Goal: Task Accomplishment & Management: Use online tool/utility

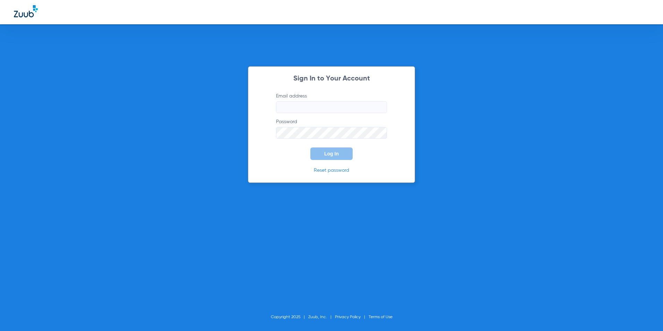
click at [326, 104] on input "Email address" at bounding box center [331, 107] width 111 height 12
type input "jagutierrez@cfhconline.org"
click at [342, 173] on link "Reset password" at bounding box center [331, 170] width 35 height 5
click at [347, 147] on button "Log In" at bounding box center [331, 153] width 42 height 12
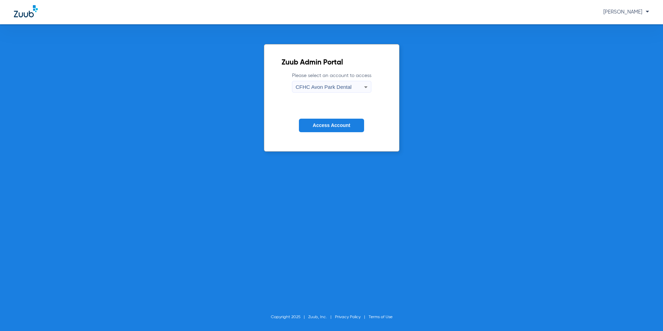
click at [365, 89] on icon at bounding box center [366, 87] width 8 height 8
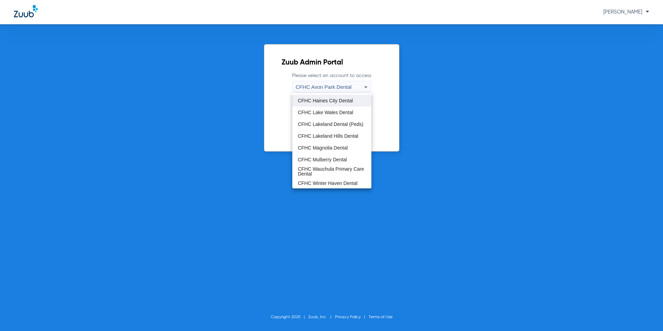
scroll to position [46, 0]
click at [342, 148] on span "CFHC Magnolia Dental" at bounding box center [323, 147] width 50 height 5
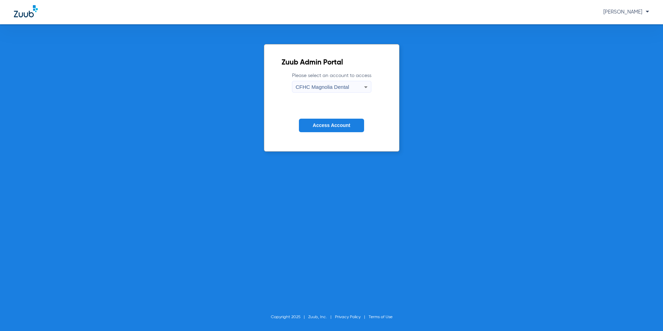
click at [351, 125] on button "Access Account" at bounding box center [331, 126] width 65 height 14
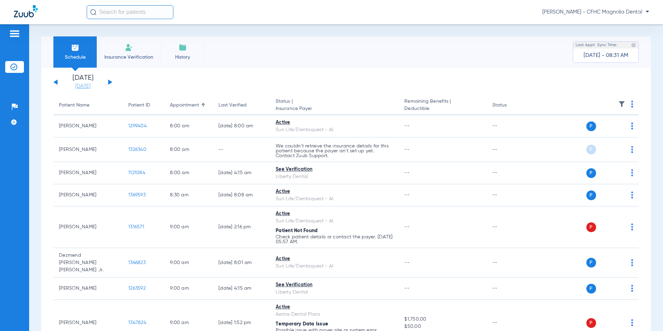
click at [89, 85] on link "08-20-2025" at bounding box center [83, 86] width 42 height 7
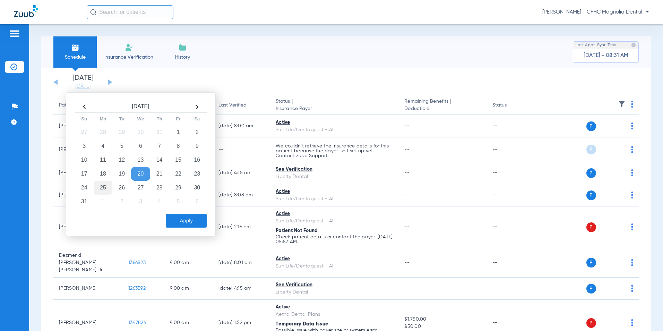
click at [110, 191] on td "25" at bounding box center [103, 188] width 19 height 14
click at [191, 219] on button "Apply" at bounding box center [186, 221] width 41 height 14
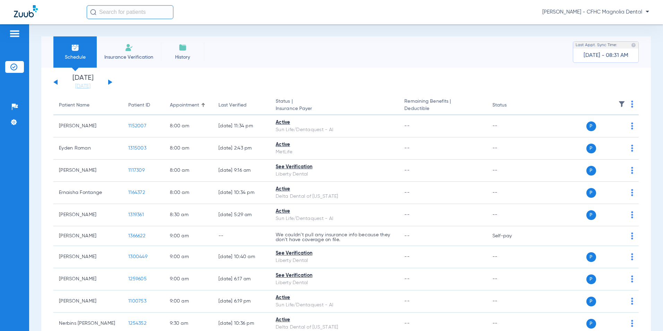
click at [626, 105] on th at bounding box center [586, 105] width 105 height 19
click at [631, 103] on img at bounding box center [632, 104] width 2 height 7
click at [627, 103] on div at bounding box center [331, 165] width 663 height 331
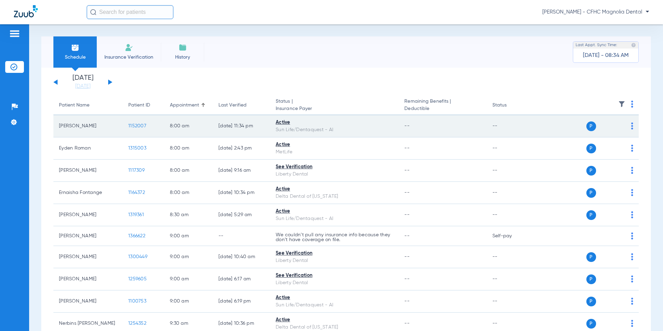
click at [631, 128] on img at bounding box center [632, 125] width 2 height 7
click at [627, 128] on div at bounding box center [331, 165] width 663 height 331
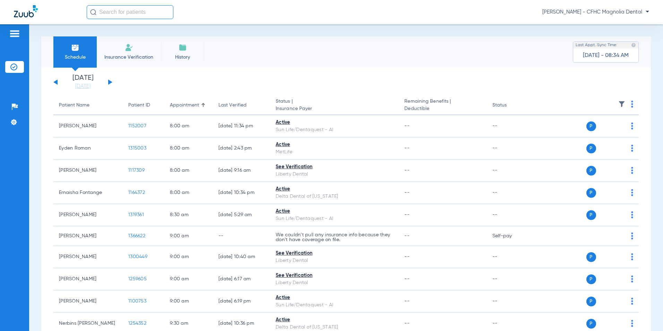
click at [628, 104] on th at bounding box center [586, 105] width 105 height 19
click at [631, 102] on img at bounding box center [632, 104] width 2 height 7
click at [604, 131] on span "Verify All" at bounding box center [601, 131] width 42 height 5
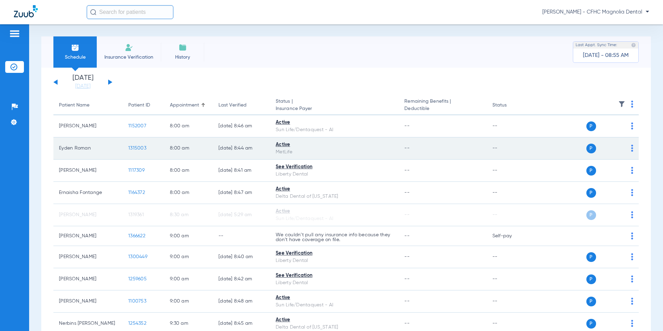
click at [135, 149] on span "1315003" at bounding box center [137, 148] width 18 height 5
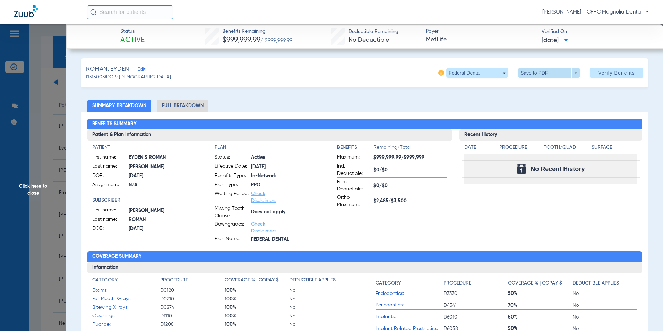
click at [541, 72] on span at bounding box center [549, 72] width 17 height 17
click at [540, 86] on span "Save to PDF" at bounding box center [546, 86] width 27 height 5
click at [42, 190] on span "Click here to close" at bounding box center [33, 189] width 66 height 331
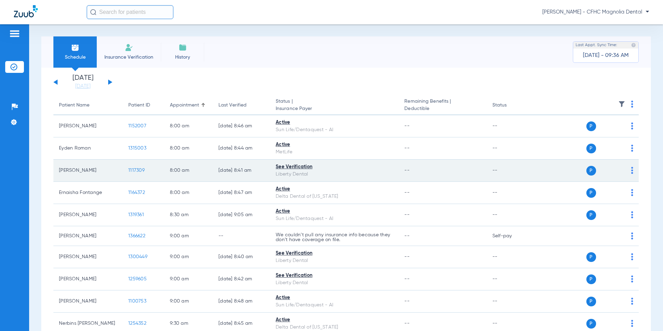
click at [136, 170] on span "1117309" at bounding box center [136, 170] width 16 height 5
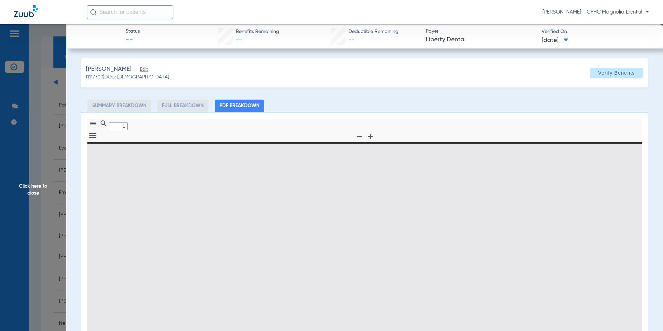
type input "0"
select select "page-width"
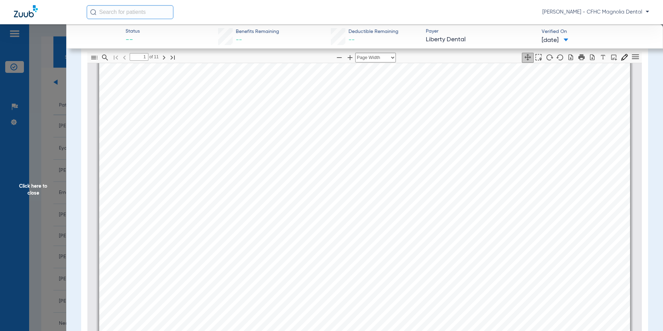
scroll to position [69, 0]
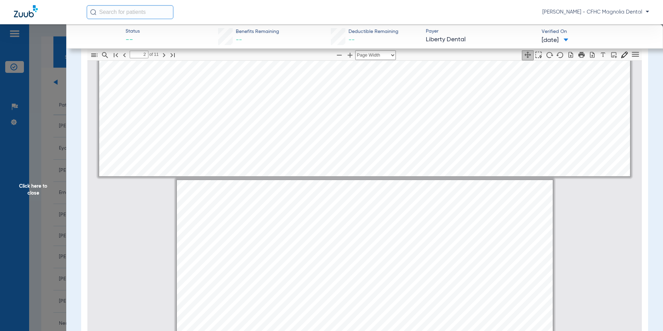
type input "1"
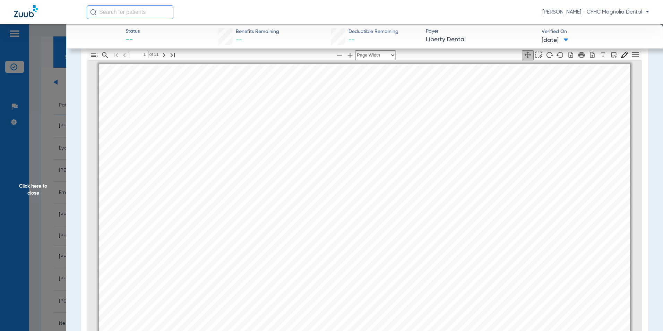
scroll to position [0, 0]
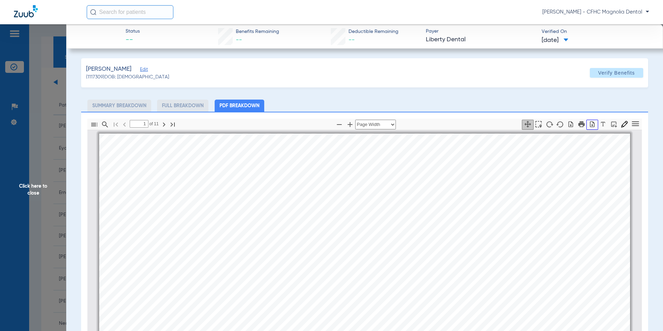
click at [589, 125] on icon "button" at bounding box center [592, 124] width 7 height 7
click at [9, 196] on span "Click here to close" at bounding box center [33, 189] width 66 height 331
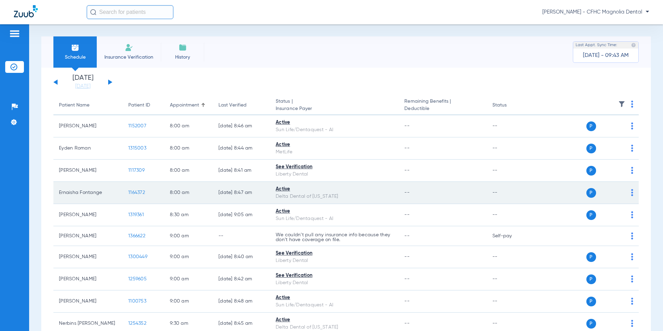
click at [133, 193] on span "1164372" at bounding box center [136, 192] width 17 height 5
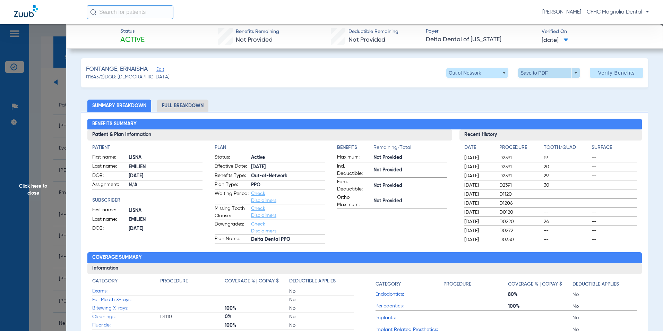
click at [549, 69] on span at bounding box center [549, 72] width 17 height 17
click at [541, 85] on span "Save to PDF" at bounding box center [546, 86] width 27 height 5
click at [44, 186] on span "Click here to close" at bounding box center [33, 189] width 66 height 331
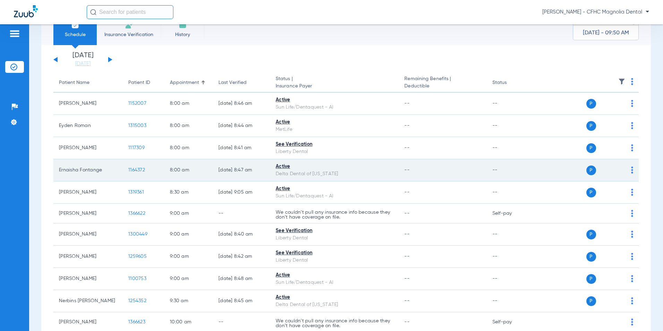
scroll to position [35, 0]
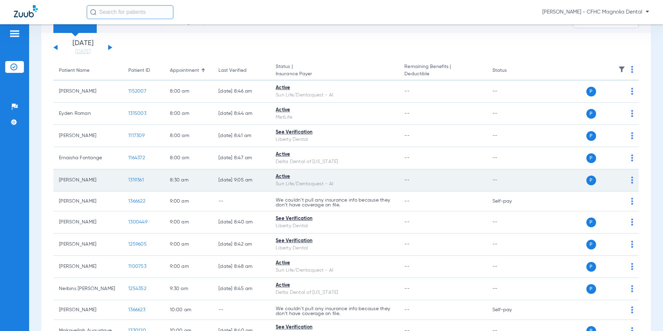
click at [137, 180] on span "1319361" at bounding box center [136, 180] width 16 height 5
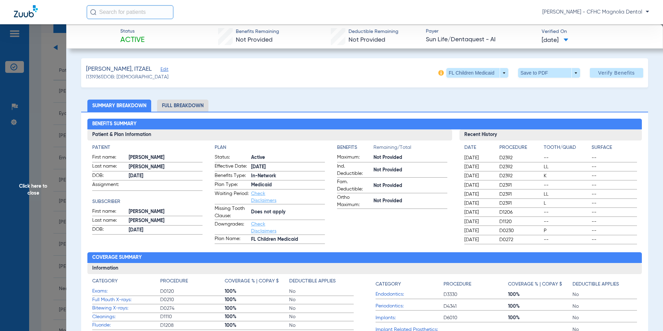
click at [37, 185] on span "Click here to close" at bounding box center [33, 189] width 66 height 331
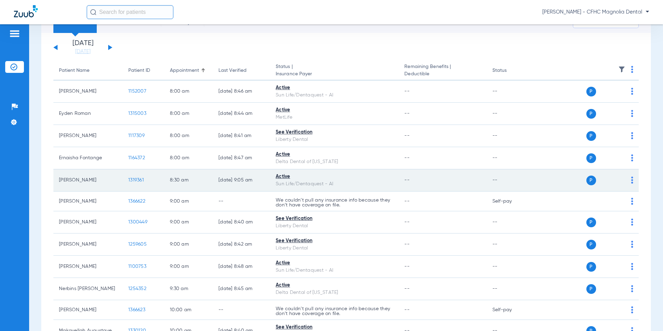
click at [139, 181] on span "1319361" at bounding box center [136, 180] width 16 height 5
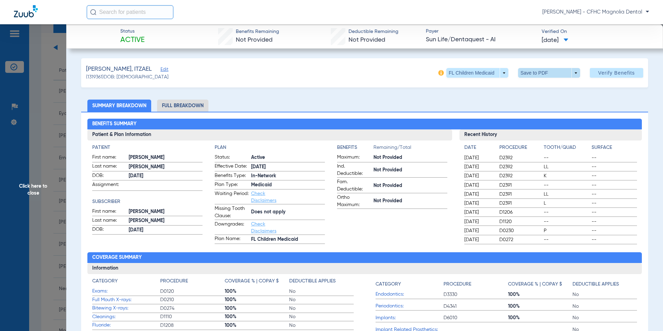
click at [525, 74] on span at bounding box center [549, 73] width 62 height 10
click at [533, 85] on span "Save to PDF" at bounding box center [546, 86] width 27 height 5
click at [36, 190] on span "Click here to close" at bounding box center [33, 189] width 66 height 331
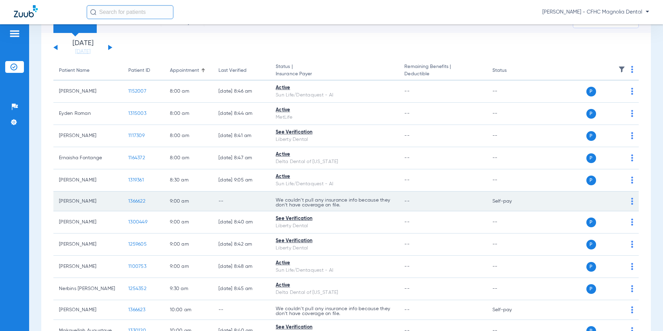
click at [85, 201] on td "Matias Chong" at bounding box center [87, 201] width 69 height 20
click at [144, 202] on span "1366622" at bounding box center [136, 201] width 17 height 5
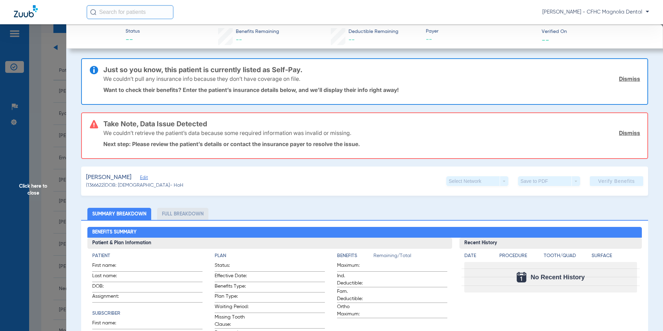
click at [36, 181] on span "Click here to close" at bounding box center [33, 189] width 66 height 331
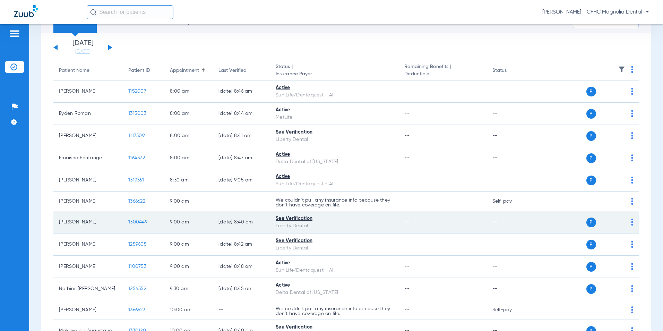
click at [132, 222] on span "1300449" at bounding box center [137, 221] width 19 height 5
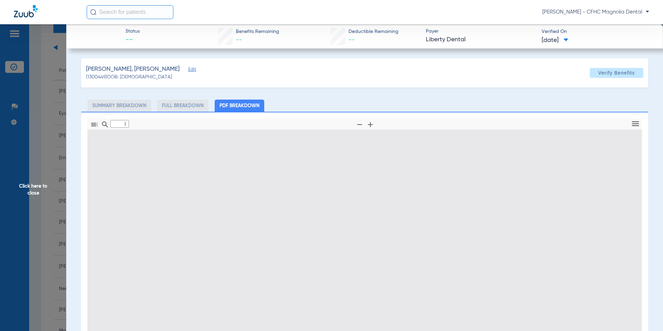
type input "0"
select select "page-width"
type input "1"
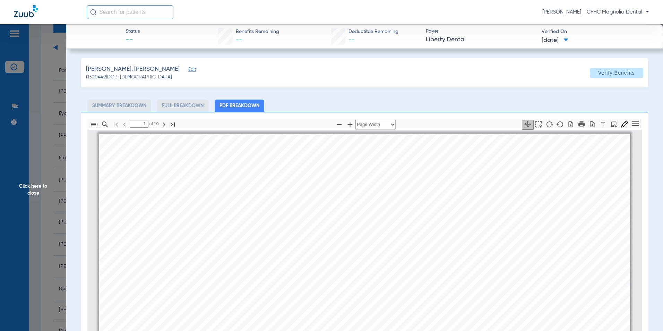
scroll to position [3, 0]
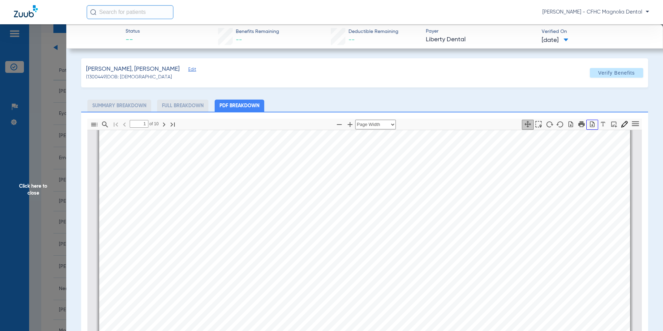
click at [589, 126] on icon "button" at bounding box center [592, 124] width 7 height 7
click at [34, 192] on span "Click here to close" at bounding box center [33, 189] width 66 height 331
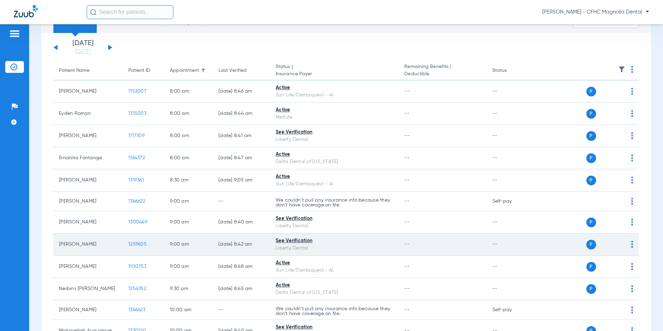
scroll to position [69, 0]
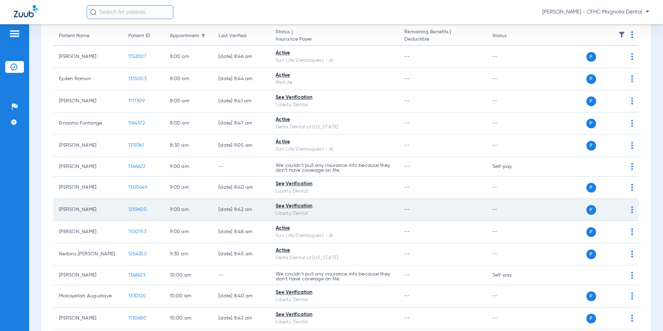
click at [136, 209] on span "1259605" at bounding box center [137, 209] width 18 height 5
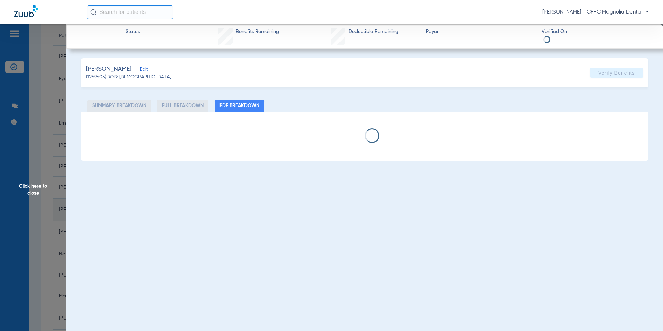
select select "page-width"
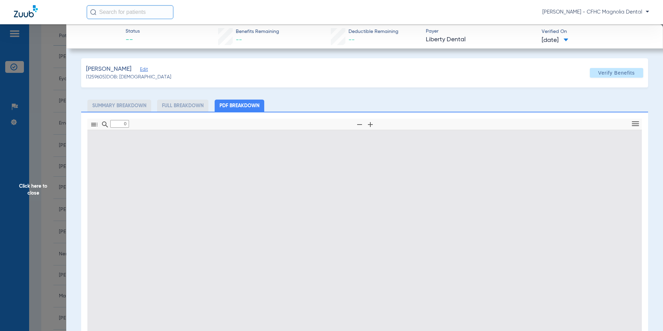
type input "1"
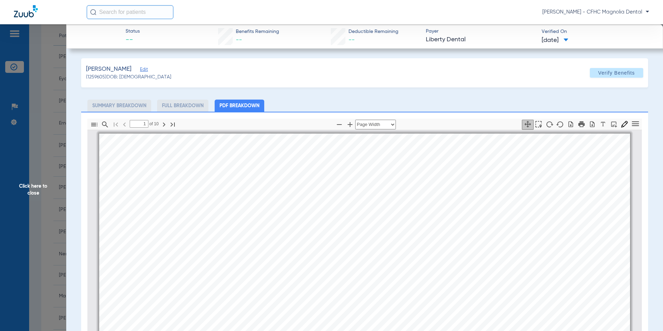
scroll to position [3, 0]
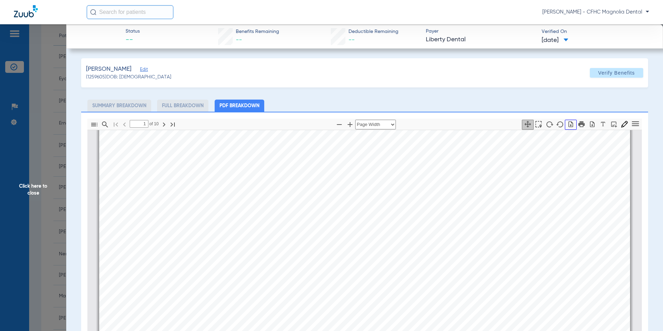
click at [569, 125] on icon "button" at bounding box center [571, 124] width 5 height 6
click at [590, 125] on icon "button" at bounding box center [592, 124] width 5 height 6
click at [25, 189] on span "Click here to close" at bounding box center [33, 189] width 66 height 331
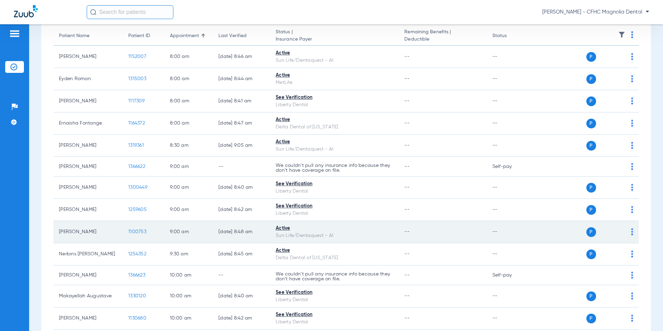
click at [134, 232] on span "1100753" at bounding box center [137, 231] width 18 height 5
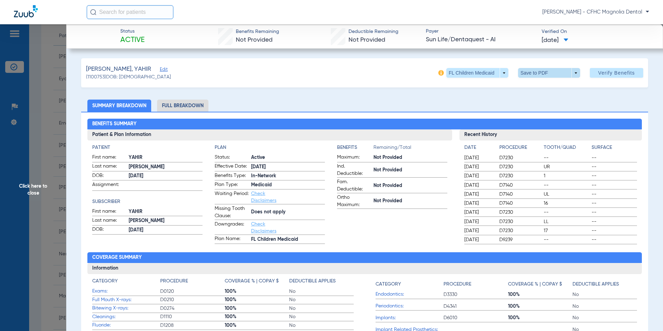
click at [523, 72] on span at bounding box center [549, 73] width 62 height 10
click at [548, 90] on button "insert_drive_file Save to PDF" at bounding box center [539, 87] width 52 height 14
click at [27, 198] on span "Click here to close" at bounding box center [33, 189] width 66 height 331
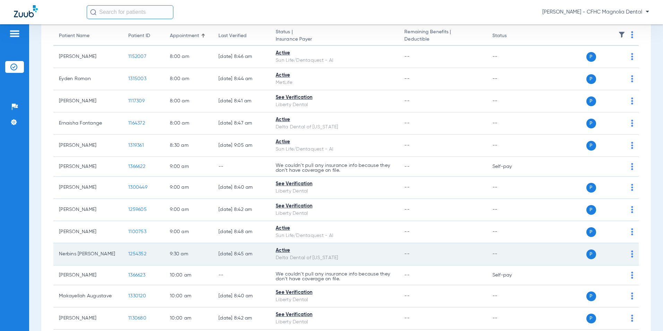
click at [137, 255] on span "1254352" at bounding box center [137, 253] width 18 height 5
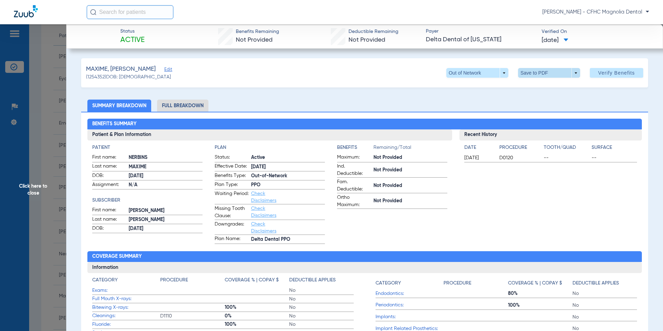
click at [550, 74] on span at bounding box center [549, 72] width 17 height 17
click at [533, 88] on span "Save to PDF" at bounding box center [546, 86] width 27 height 5
click at [45, 189] on span "Click here to close" at bounding box center [33, 189] width 66 height 331
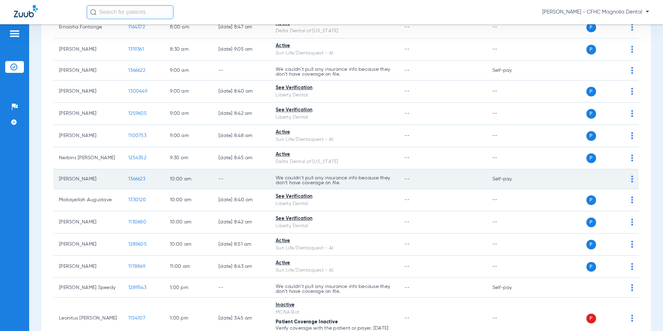
scroll to position [173, 0]
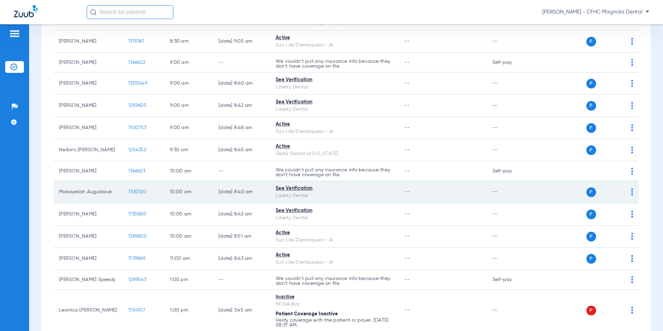
click at [136, 191] on span "1330120" at bounding box center [137, 191] width 18 height 5
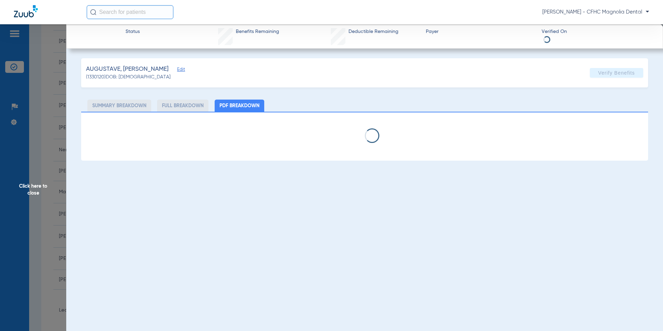
select select "page-width"
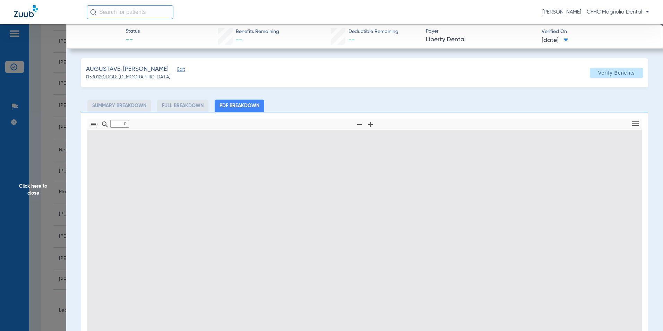
type input "1"
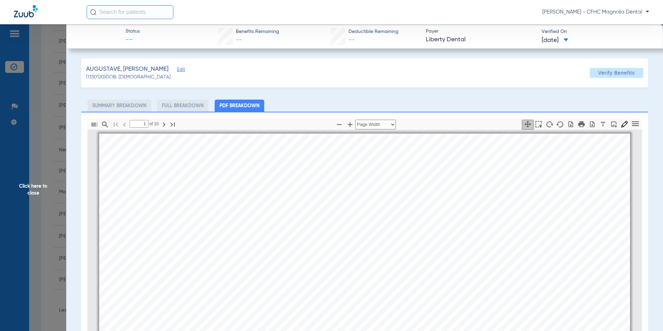
scroll to position [3, 0]
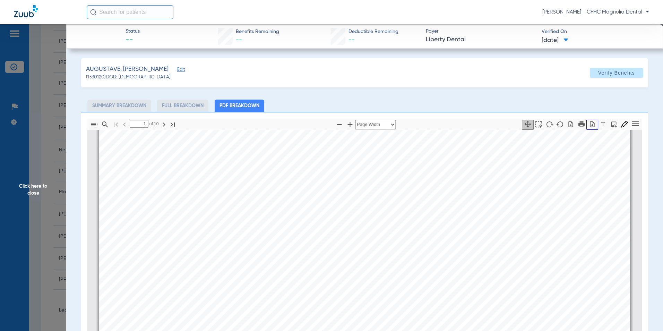
click at [589, 123] on icon "button" at bounding box center [592, 124] width 7 height 7
click at [34, 195] on span "Click here to close" at bounding box center [33, 189] width 66 height 331
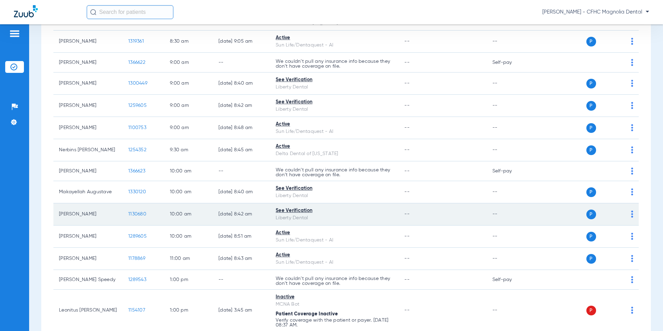
click at [140, 215] on span "1130680" at bounding box center [137, 214] width 18 height 5
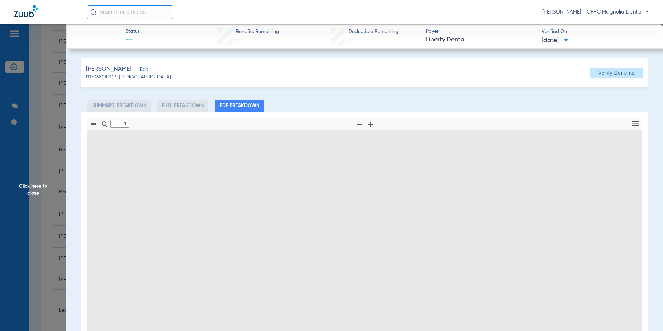
type input "0"
select select "page-width"
type input "1"
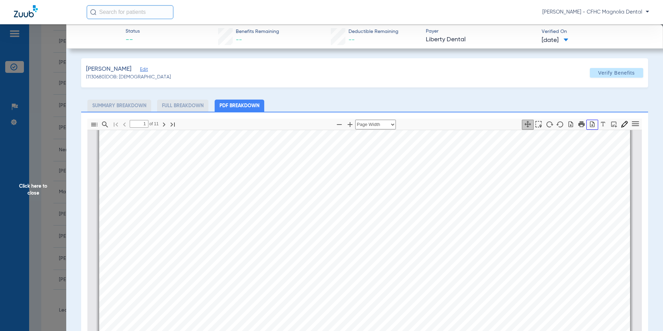
click at [589, 124] on icon "button" at bounding box center [592, 124] width 7 height 7
drag, startPoint x: 34, startPoint y: 197, endPoint x: 63, endPoint y: 184, distance: 31.7
click at [34, 196] on span "Click here to close" at bounding box center [33, 189] width 66 height 331
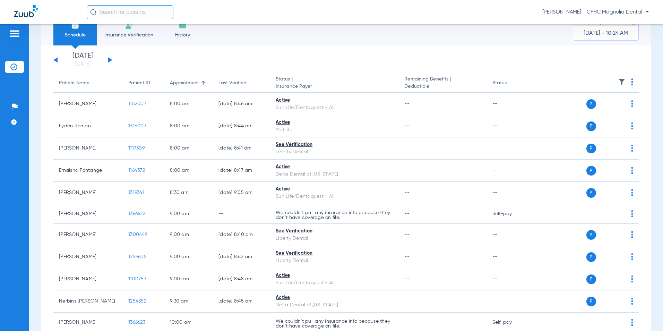
scroll to position [0, 0]
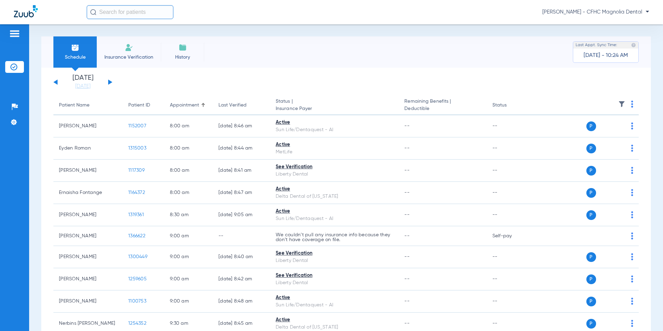
click at [139, 55] on span "Insurance Verification" at bounding box center [129, 57] width 54 height 7
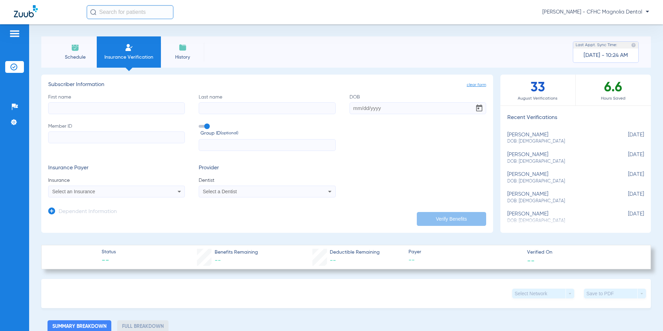
click at [135, 109] on input "First name" at bounding box center [116, 108] width 137 height 12
click at [216, 104] on input "Last name" at bounding box center [267, 108] width 137 height 12
drag, startPoint x: 89, startPoint y: 109, endPoint x: 42, endPoint y: 113, distance: 47.7
click at [44, 113] on app-manual-verification-form "clear form Subscriber Information First name chong Last name Required DOB Membe…" at bounding box center [267, 154] width 452 height 158
type input "[PERSON_NAME]"
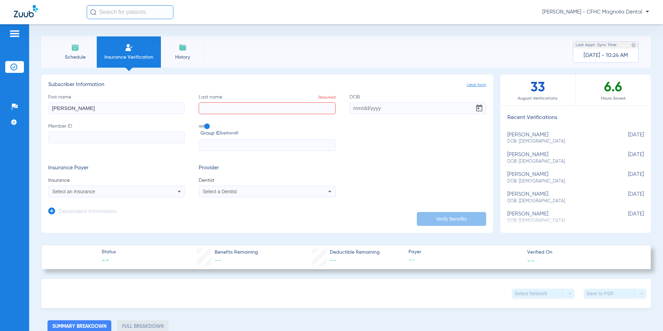
click at [213, 107] on input "Last name Required" at bounding box center [267, 108] width 137 height 12
type input "chong"
click at [408, 115] on div "First name matias Last name chong DOB Member ID Group ID (optional)" at bounding box center [267, 123] width 438 height 58
click at [397, 112] on input "DOB" at bounding box center [418, 108] width 137 height 12
type input "[DATE]"
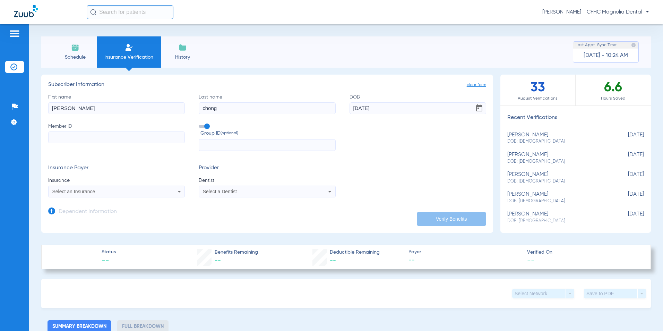
click at [149, 136] on input "Member ID" at bounding box center [116, 137] width 137 height 12
type input "tea806796112"
click at [219, 151] on input "text" at bounding box center [267, 145] width 137 height 12
type input "p13168"
click at [167, 196] on div "Select an Insurance" at bounding box center [117, 191] width 136 height 8
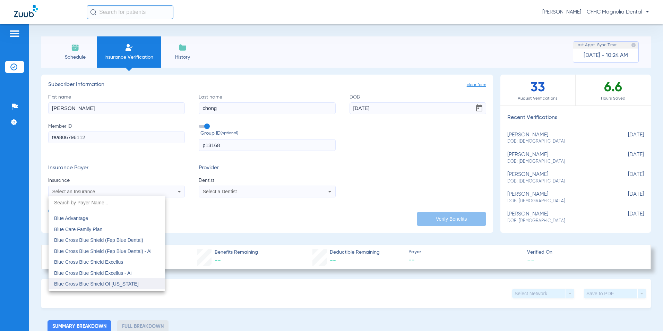
scroll to position [451, 0]
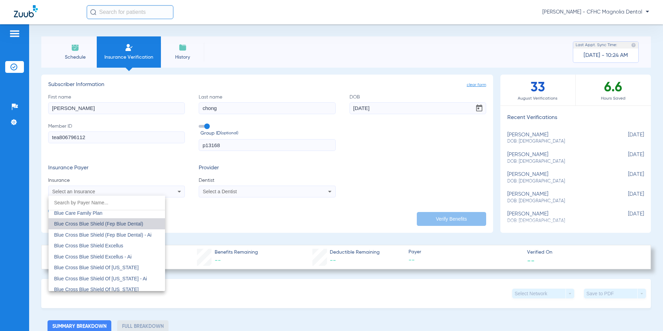
click at [107, 223] on span "Blue Cross Blue Shield (Fep Blue Dental)" at bounding box center [98, 224] width 89 height 6
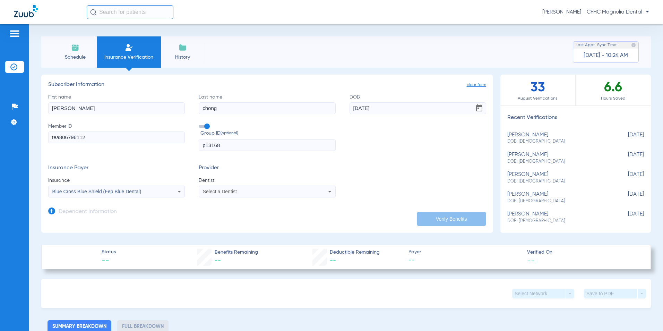
click at [283, 193] on div "Select a Dentist" at bounding box center [254, 191] width 103 height 5
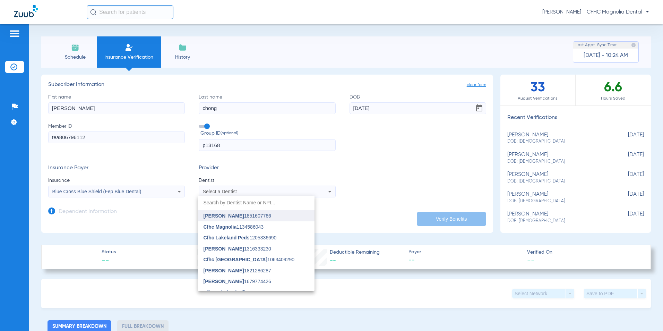
click at [243, 212] on mat-option "[PERSON_NAME] 1851607766" at bounding box center [256, 215] width 117 height 11
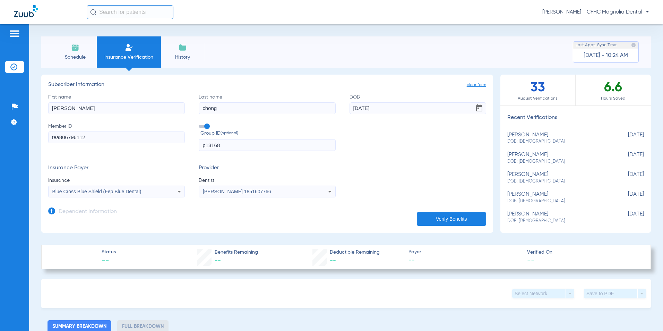
click at [454, 217] on button "Verify Benefits" at bounding box center [451, 219] width 69 height 14
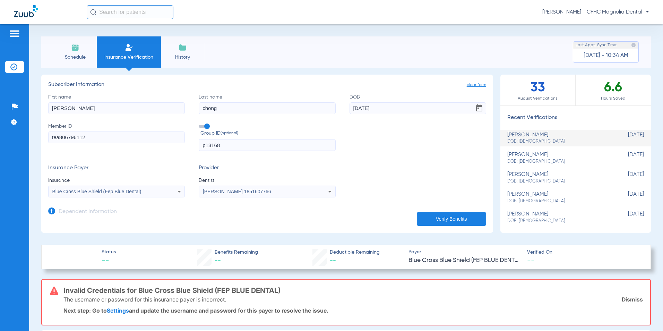
click at [140, 186] on mat-select "Blue Cross Blue Shield (Fep Blue Dental)" at bounding box center [116, 192] width 137 height 12
click at [138, 191] on span "Blue Cross Blue Shield (Fep Blue Dental)" at bounding box center [96, 192] width 89 height 6
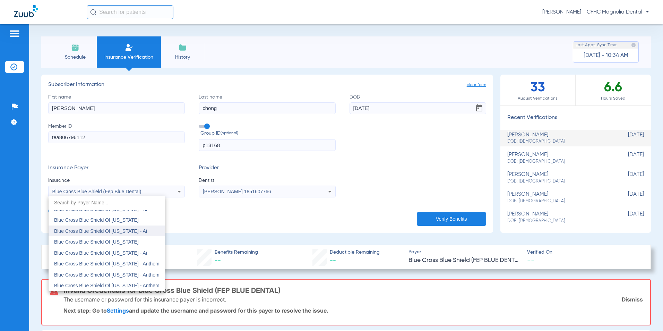
scroll to position [562, 0]
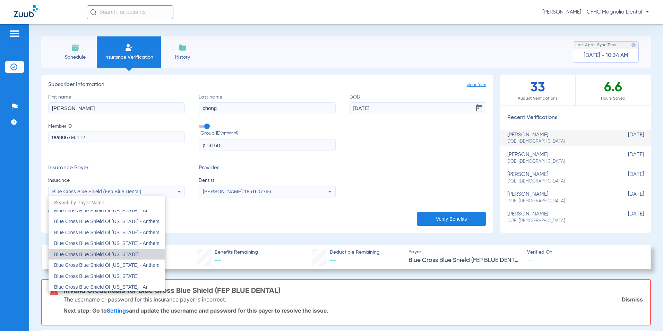
click at [130, 255] on mat-option "Blue Cross Blue Shield Of [US_STATE]" at bounding box center [107, 254] width 117 height 11
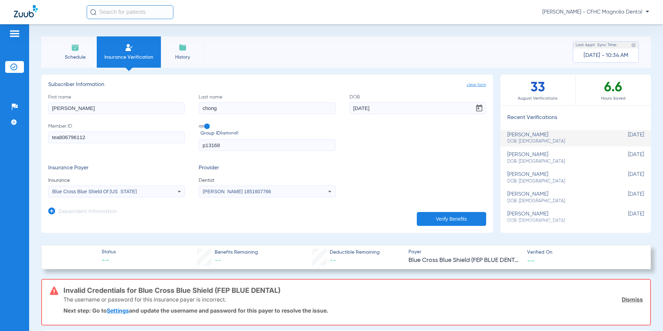
click at [423, 216] on button "Verify Benefits" at bounding box center [451, 219] width 69 height 14
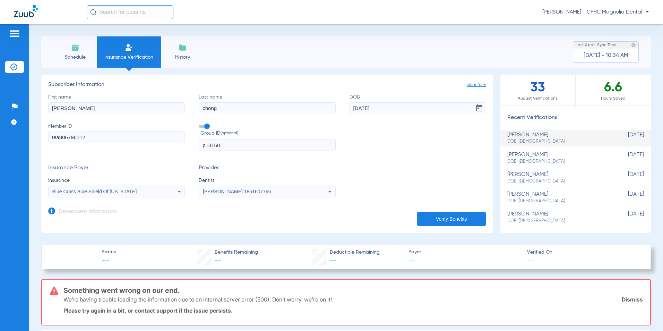
click at [437, 219] on button "Verify Benefits" at bounding box center [451, 219] width 69 height 14
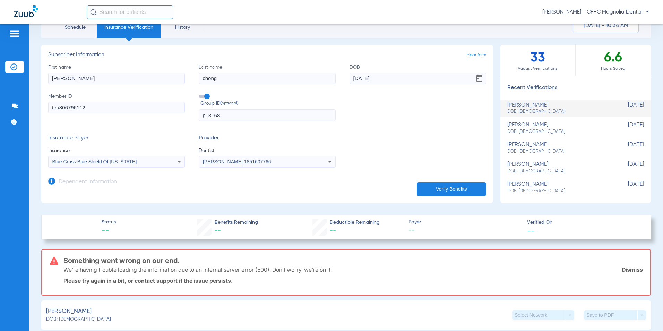
scroll to position [69, 0]
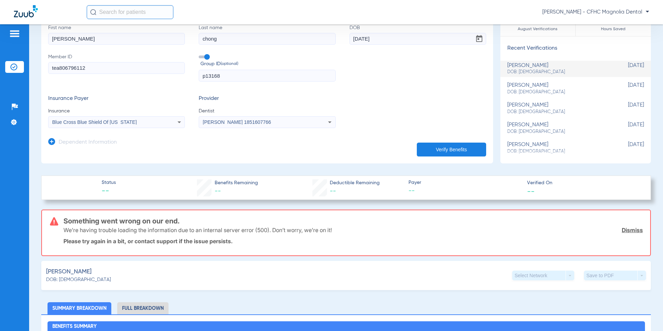
click at [635, 229] on link "Dismiss" at bounding box center [632, 229] width 21 height 7
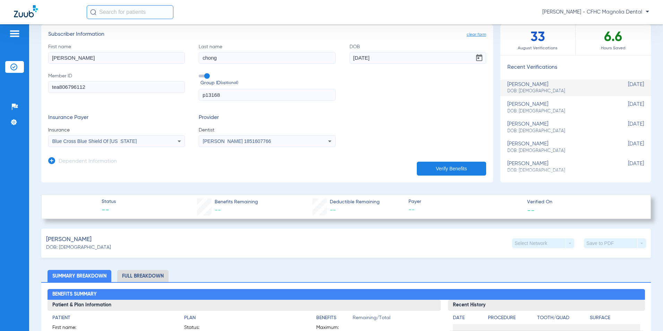
scroll to position [35, 0]
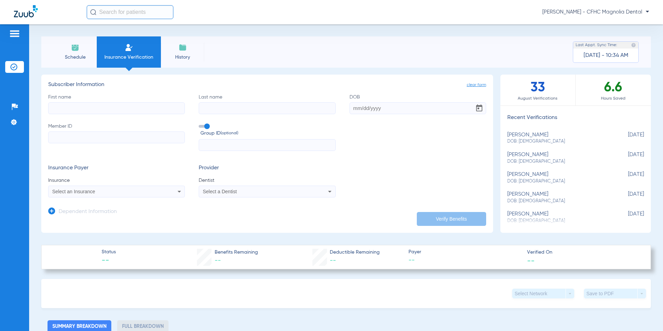
click at [100, 107] on input "First name" at bounding box center [116, 108] width 137 height 12
type input "[PERSON_NAME]"
type input "chong"
type input "[DATE]"
type input "tea806796112"
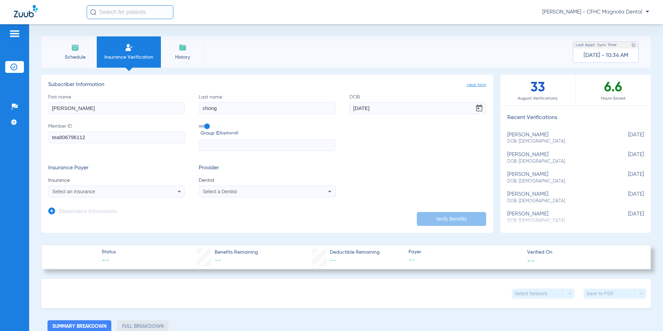
type input "p13168"
click at [119, 191] on div "Select an Insurance" at bounding box center [103, 191] width 103 height 5
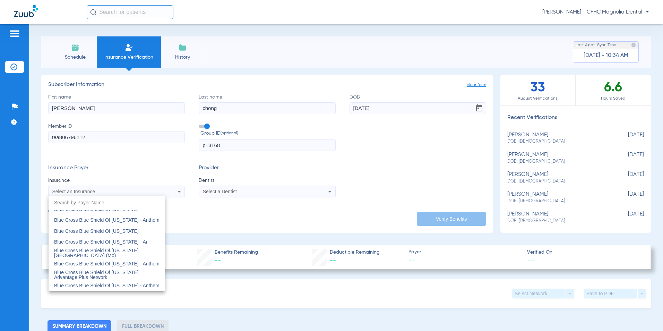
scroll to position [589, 0]
click at [116, 231] on mat-option "Blue Cross Blue Shield Of [US_STATE]" at bounding box center [107, 227] width 117 height 11
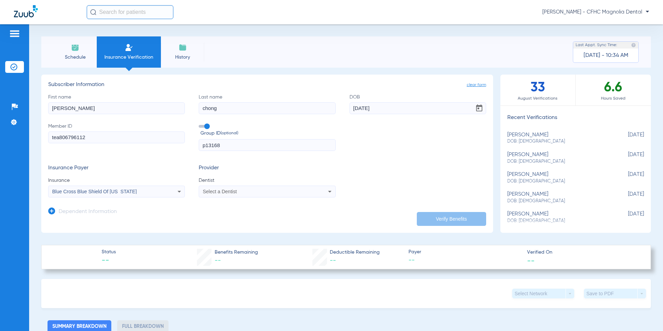
click at [243, 197] on mat-select "Select a Dentist" at bounding box center [267, 192] width 137 height 12
click at [244, 196] on div "Select a Dentist" at bounding box center [267, 191] width 136 height 8
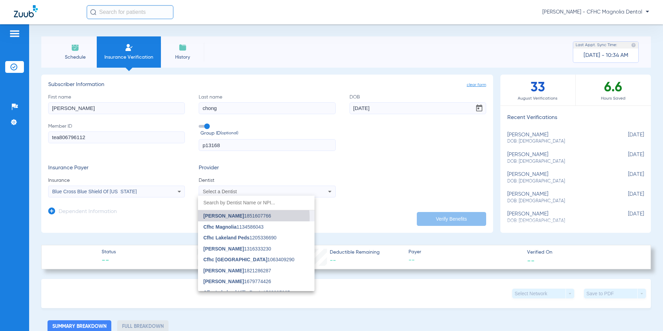
click at [242, 217] on span "[PERSON_NAME] 1851607766" at bounding box center [238, 215] width 68 height 5
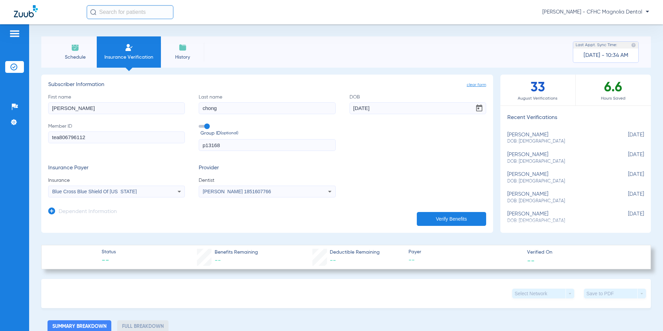
click at [425, 215] on button "Verify Benefits" at bounding box center [451, 219] width 69 height 14
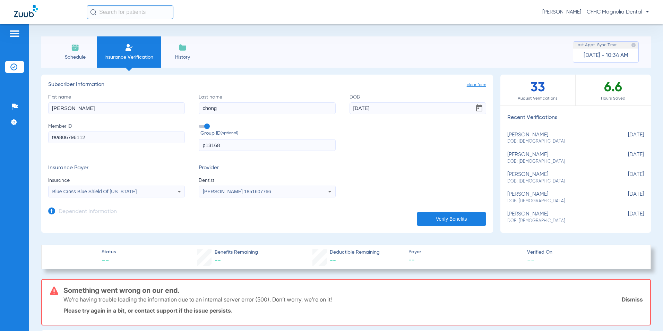
click at [625, 296] on link "Dismiss" at bounding box center [632, 299] width 21 height 7
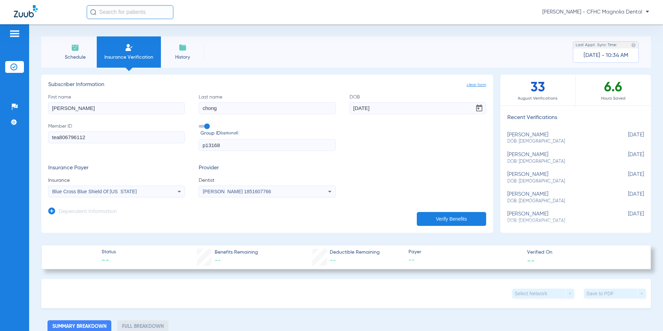
click at [448, 221] on button "Verify Benefits" at bounding box center [451, 219] width 69 height 14
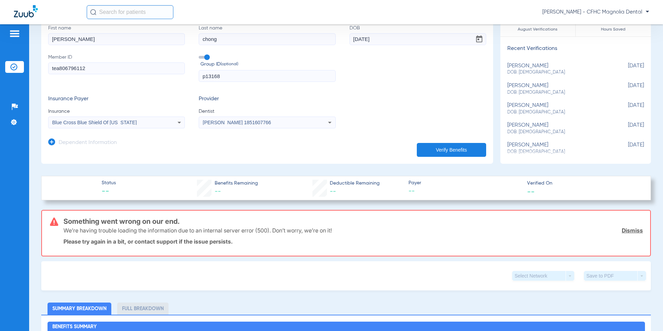
scroll to position [69, 0]
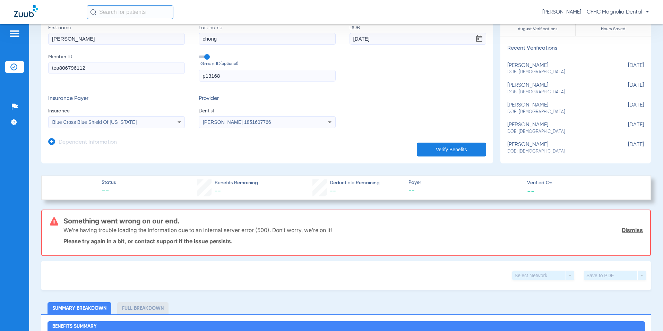
click at [622, 230] on link "Dismiss" at bounding box center [632, 229] width 21 height 7
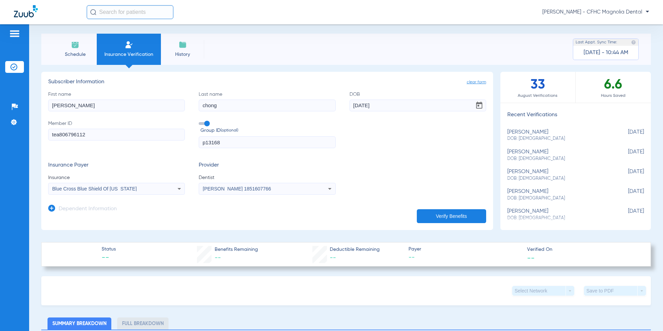
scroll to position [0, 0]
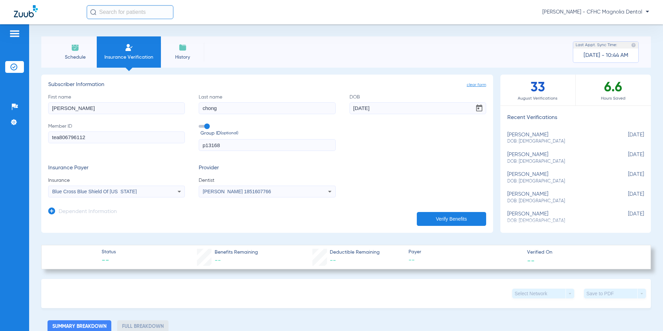
drag, startPoint x: 242, startPoint y: 143, endPoint x: 171, endPoint y: 145, distance: 71.5
click at [171, 145] on div "First name [PERSON_NAME] Last name [PERSON_NAME] [DEMOGRAPHIC_DATA] Member ID t…" at bounding box center [267, 123] width 438 height 58
click at [202, 126] on span at bounding box center [204, 126] width 10 height 3
click at [200, 124] on input "Group ID (optional)" at bounding box center [200, 124] width 0 height 0
click at [462, 219] on button "Verify Benefits" at bounding box center [451, 219] width 69 height 14
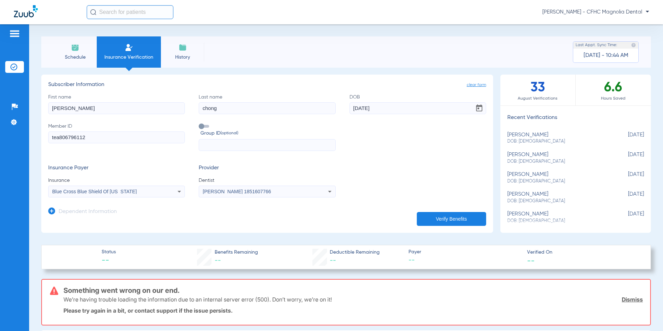
click at [630, 297] on link "Dismiss" at bounding box center [632, 299] width 21 height 7
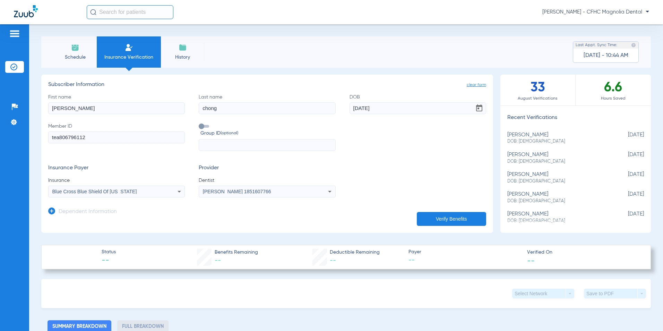
click at [180, 193] on icon at bounding box center [179, 191] width 8 height 8
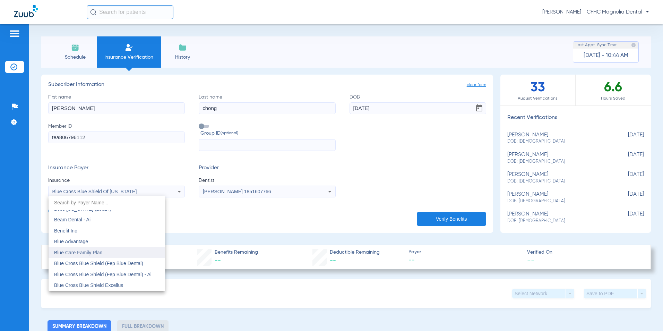
scroll to position [427, 0]
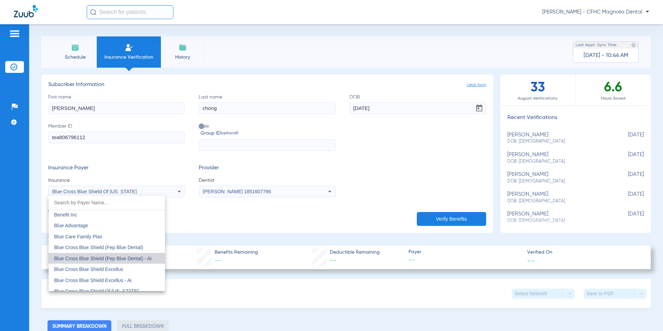
click at [132, 259] on span "Blue Cross Blue Shield (Fep Blue Dental) - Ai" at bounding box center [102, 259] width 97 height 6
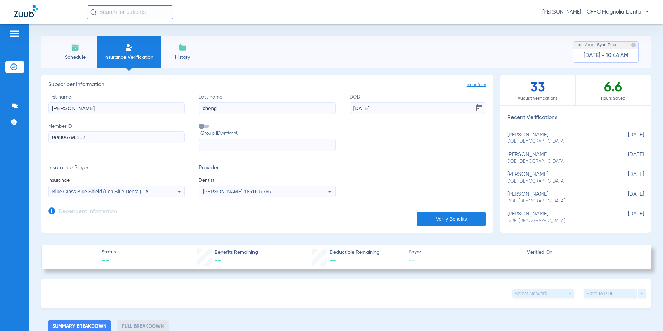
click at [437, 221] on button "Verify Benefits" at bounding box center [451, 219] width 69 height 14
